Goal: Navigation & Orientation: Find specific page/section

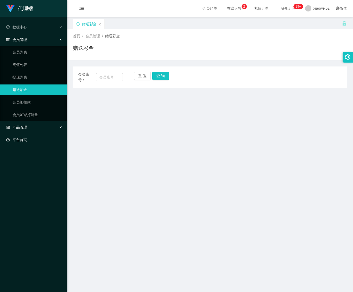
click at [25, 134] on link "平台首页" at bounding box center [34, 139] width 56 height 10
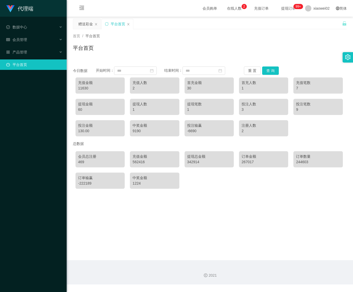
click at [161, 220] on main "关闭左侧 关闭右侧 关闭其它 刷新页面 赠送彩金 平台首页 首页 / 平台首页 / 平台首页 今日数据 开始时间： 结束时间： 重 置 查 询 充值金额 11…" at bounding box center [210, 138] width 287 height 243
click at [1, 132] on div "代理端 数据中心 会员管理 产品管理 平台首页" at bounding box center [33, 146] width 67 height 292
